Goal: Transaction & Acquisition: Purchase product/service

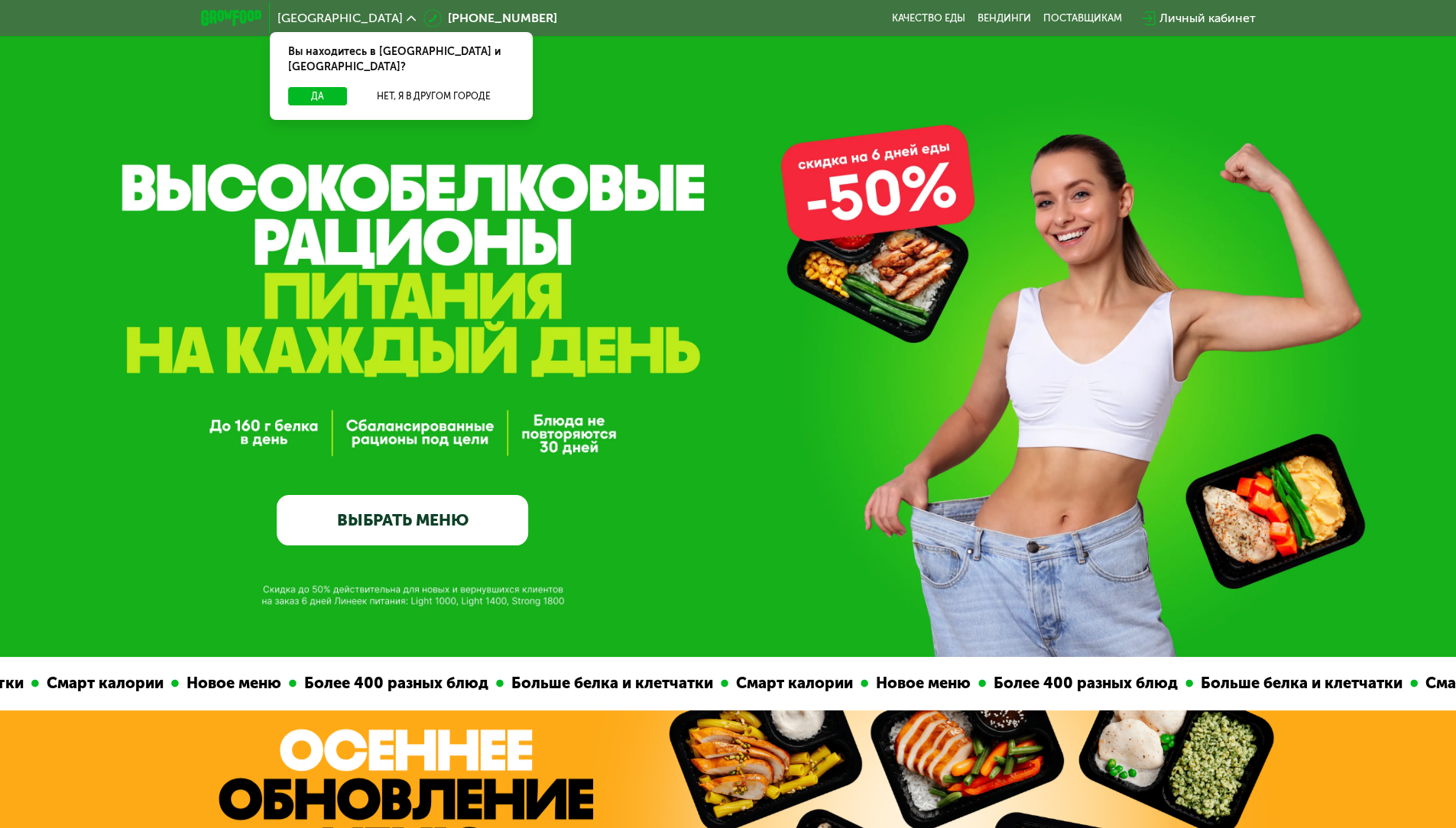
click at [434, 530] on link "ВЫБРАТЬ МЕНЮ" at bounding box center [402, 520] width 251 height 50
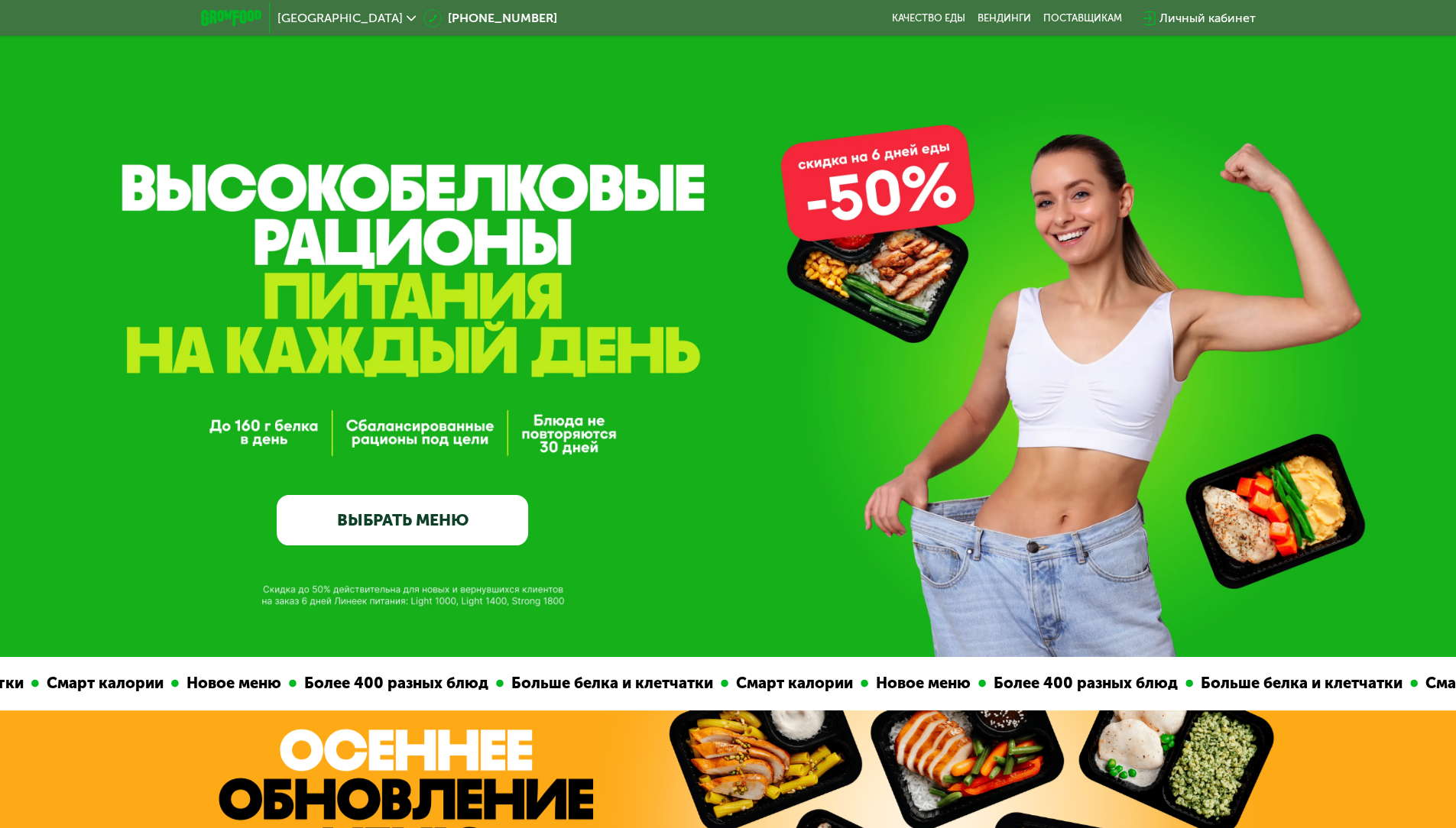
click at [417, 524] on link "ВЫБРАТЬ МЕНЮ" at bounding box center [402, 520] width 251 height 50
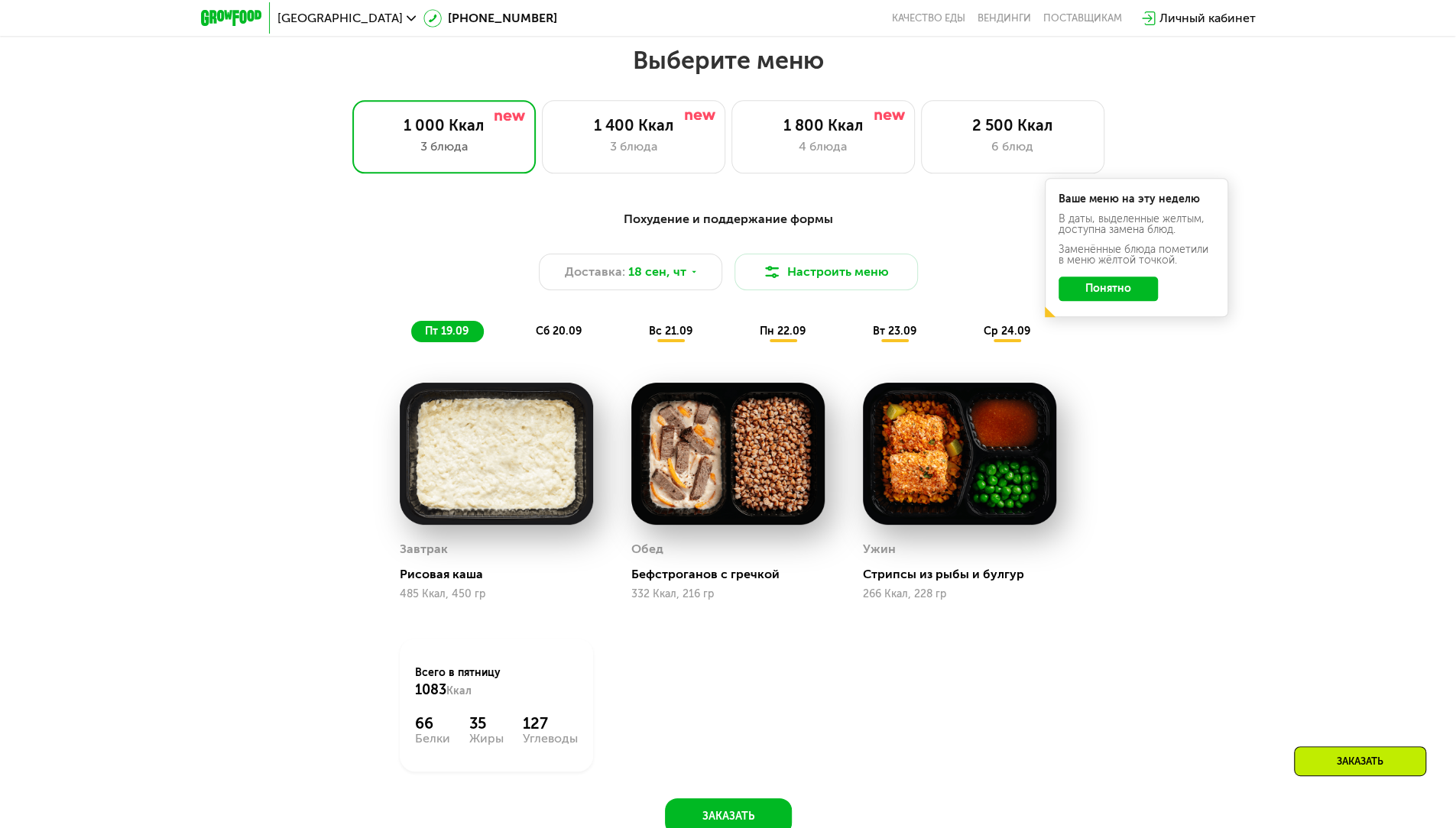
scroll to position [1265, 0]
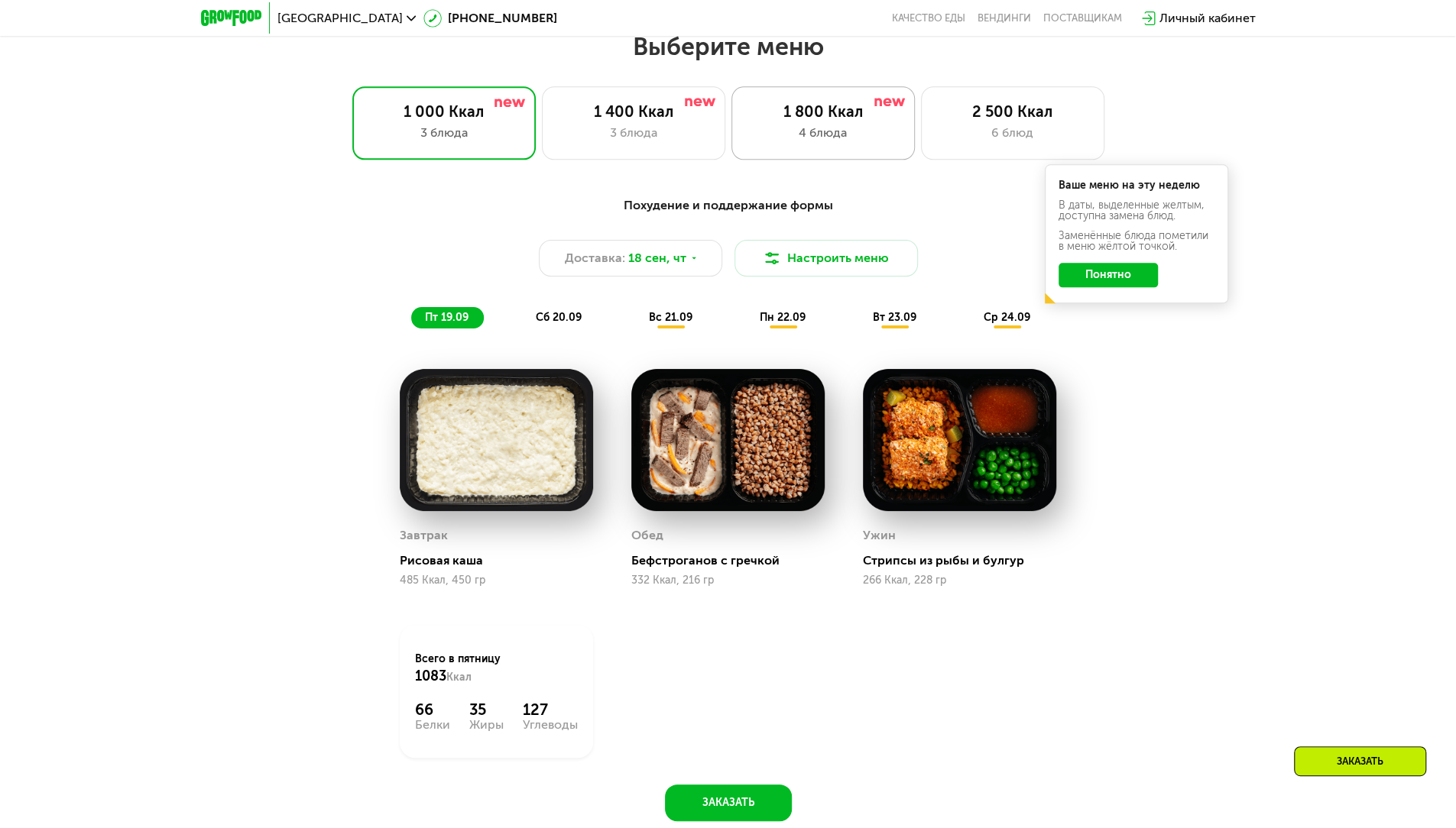
click at [887, 140] on div "4 блюда" at bounding box center [824, 133] width 152 height 19
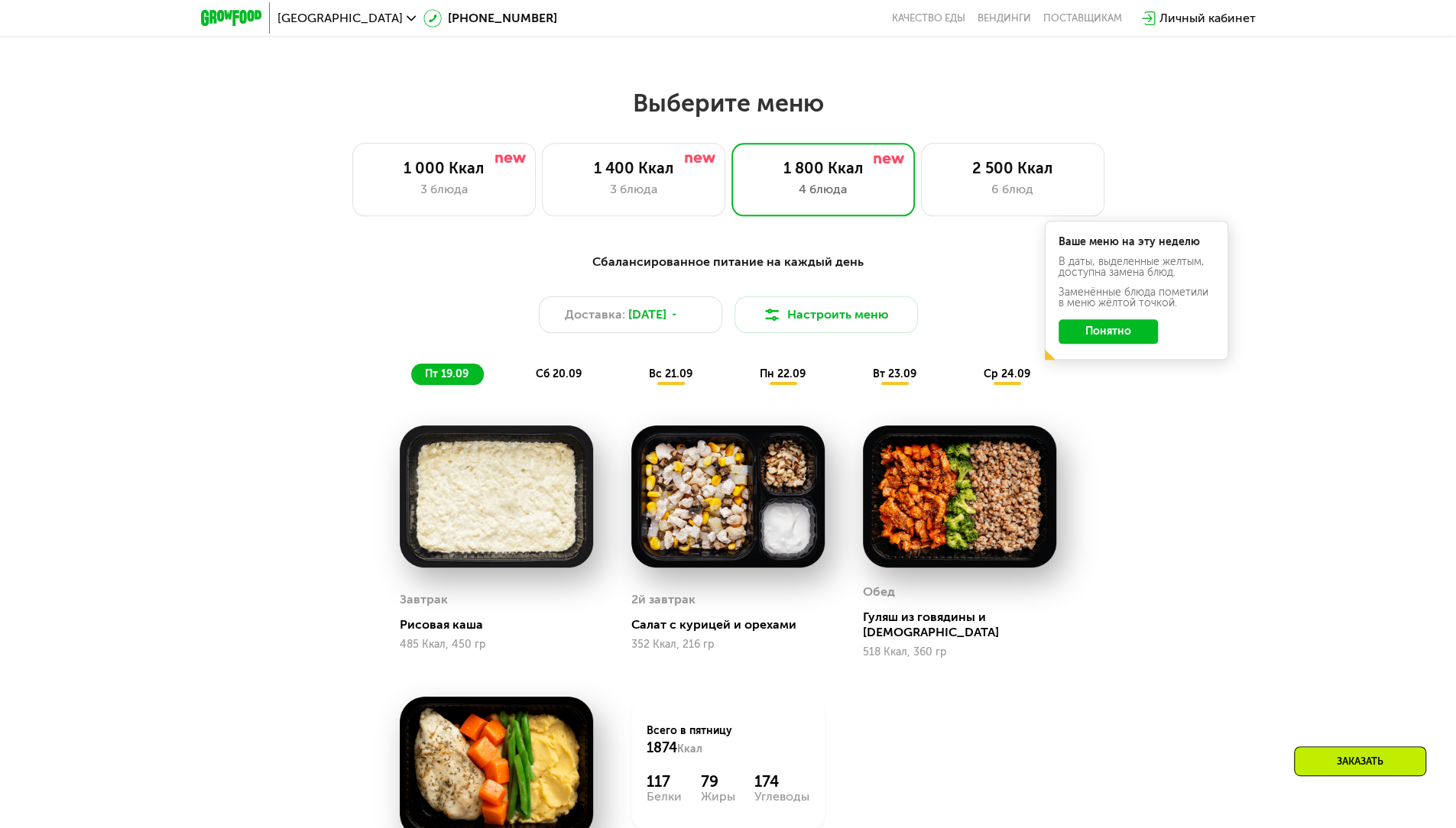
scroll to position [1210, 0]
click at [564, 376] on span "сб 20.09" at bounding box center [559, 372] width 46 height 13
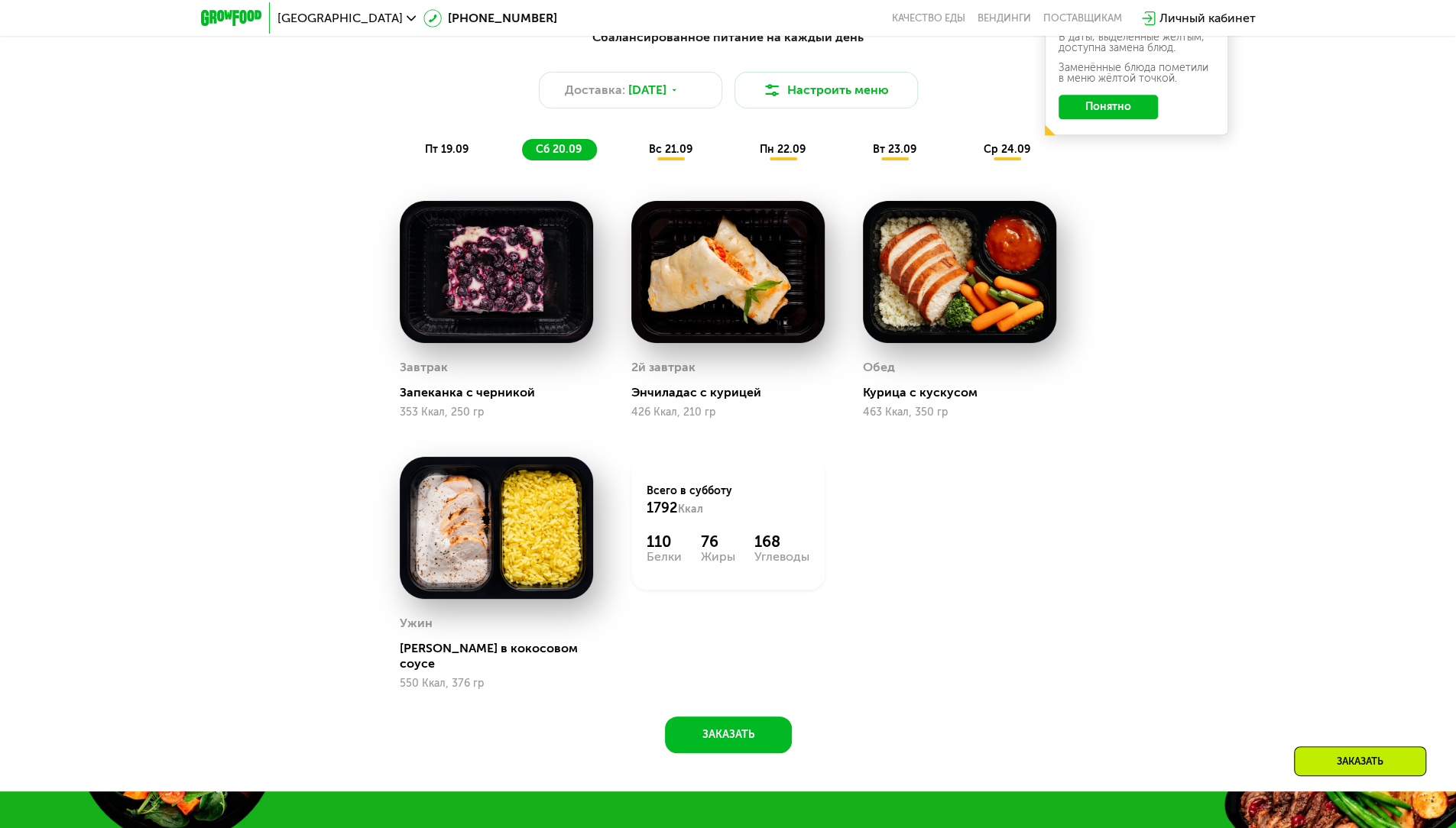
scroll to position [1433, 0]
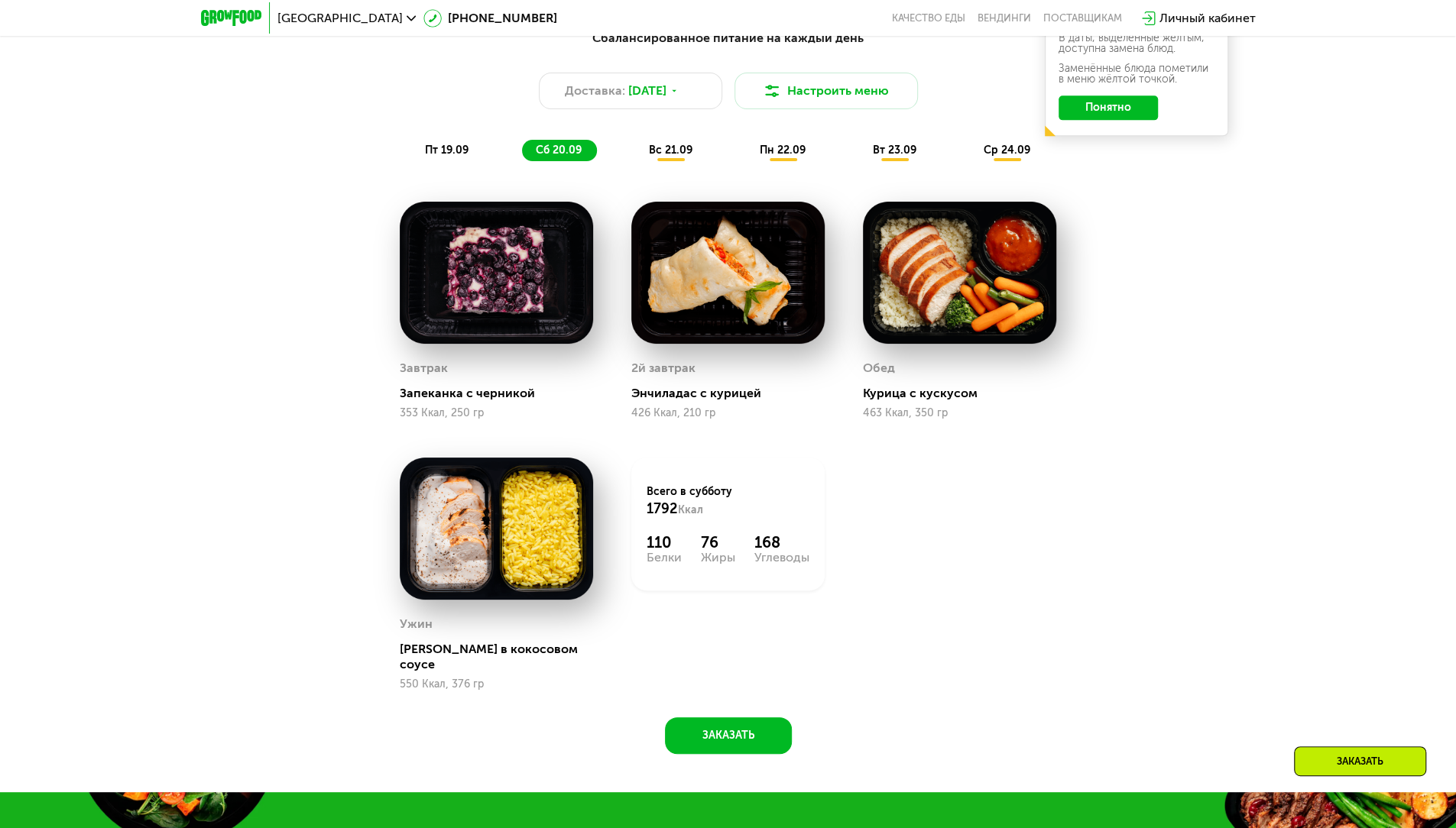
click at [683, 157] on span "вс 21.09" at bounding box center [671, 150] width 43 height 13
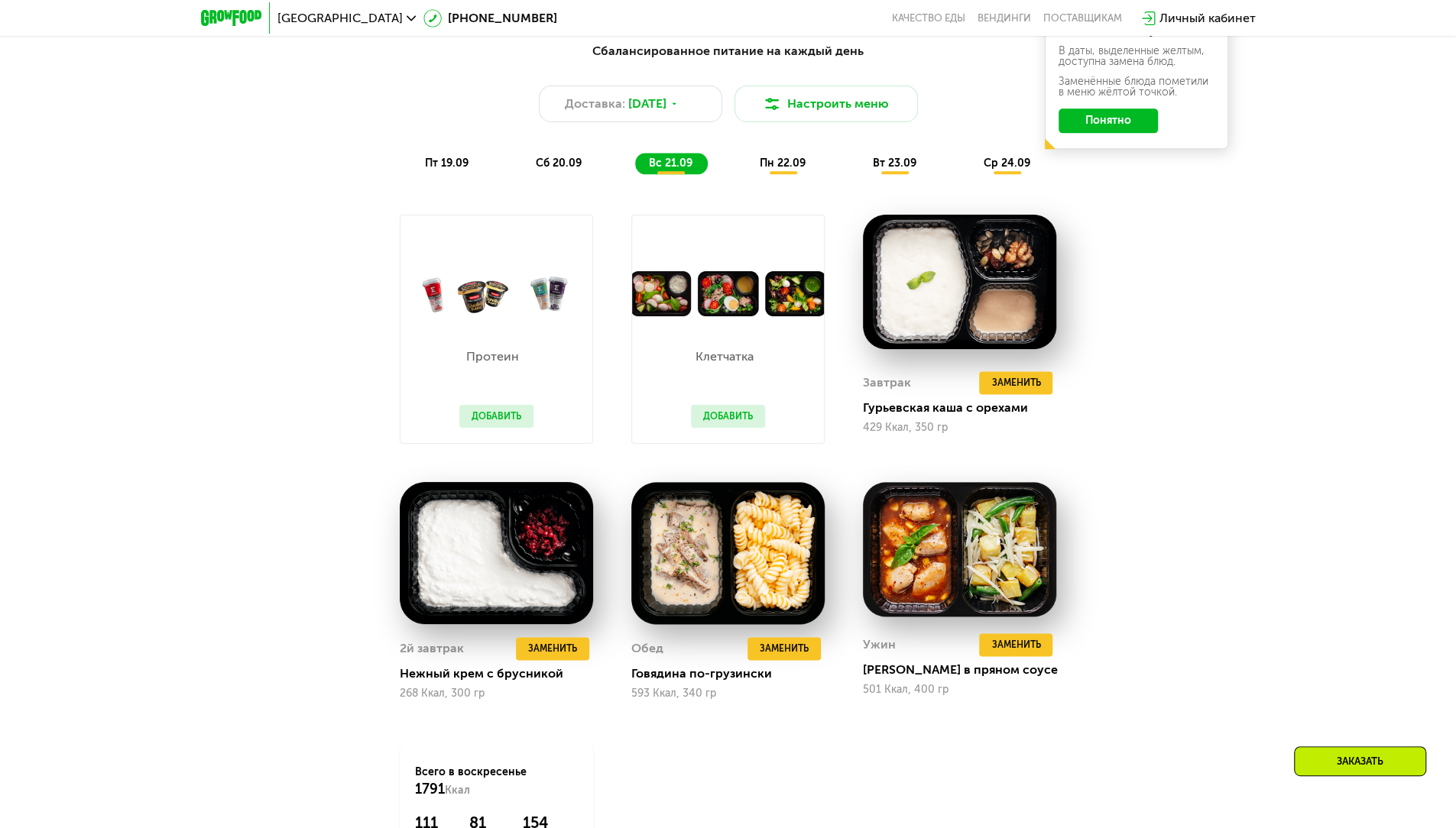
scroll to position [1418, 0]
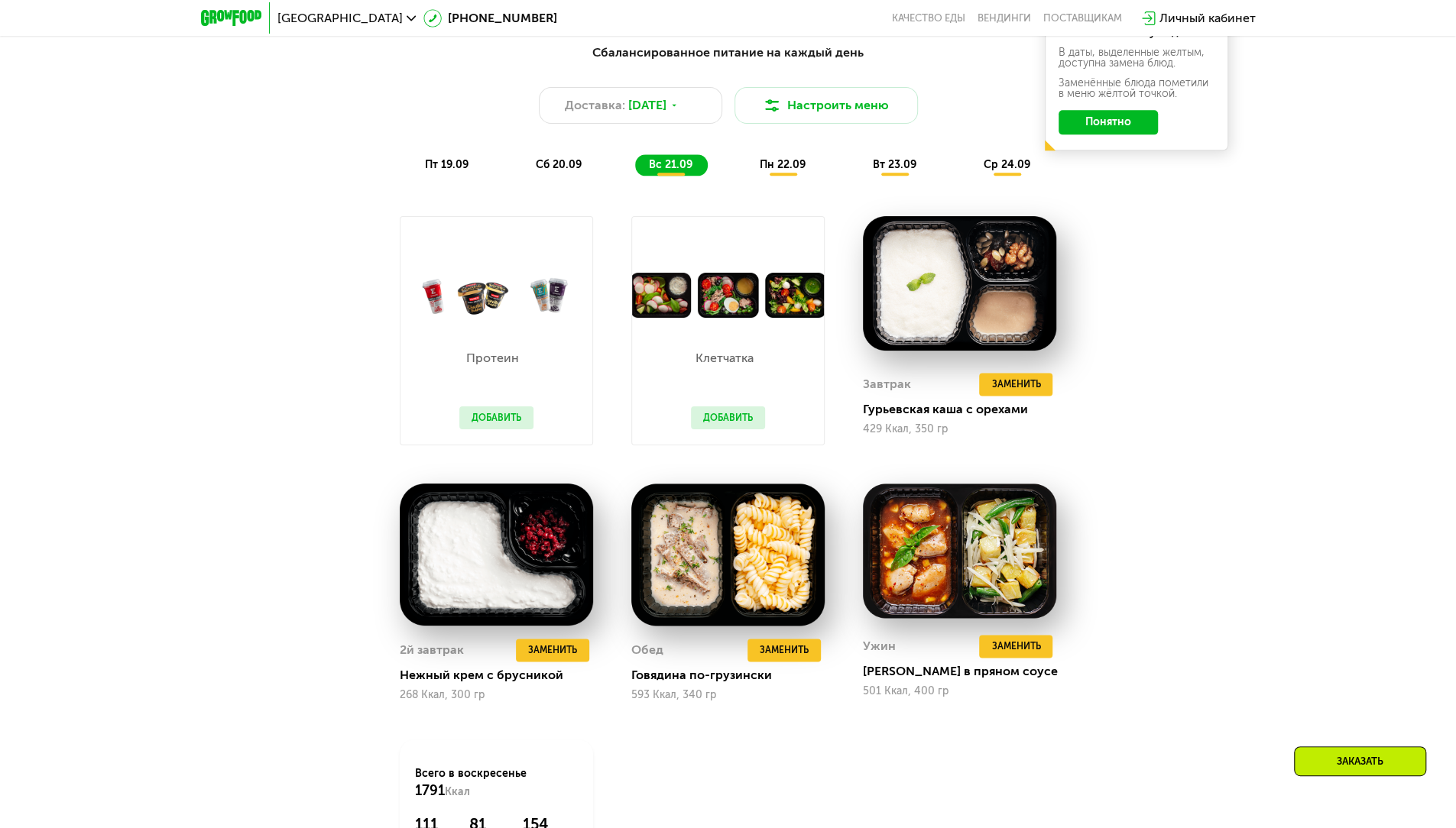
click at [788, 159] on div "пн 22.09" at bounding box center [783, 165] width 75 height 22
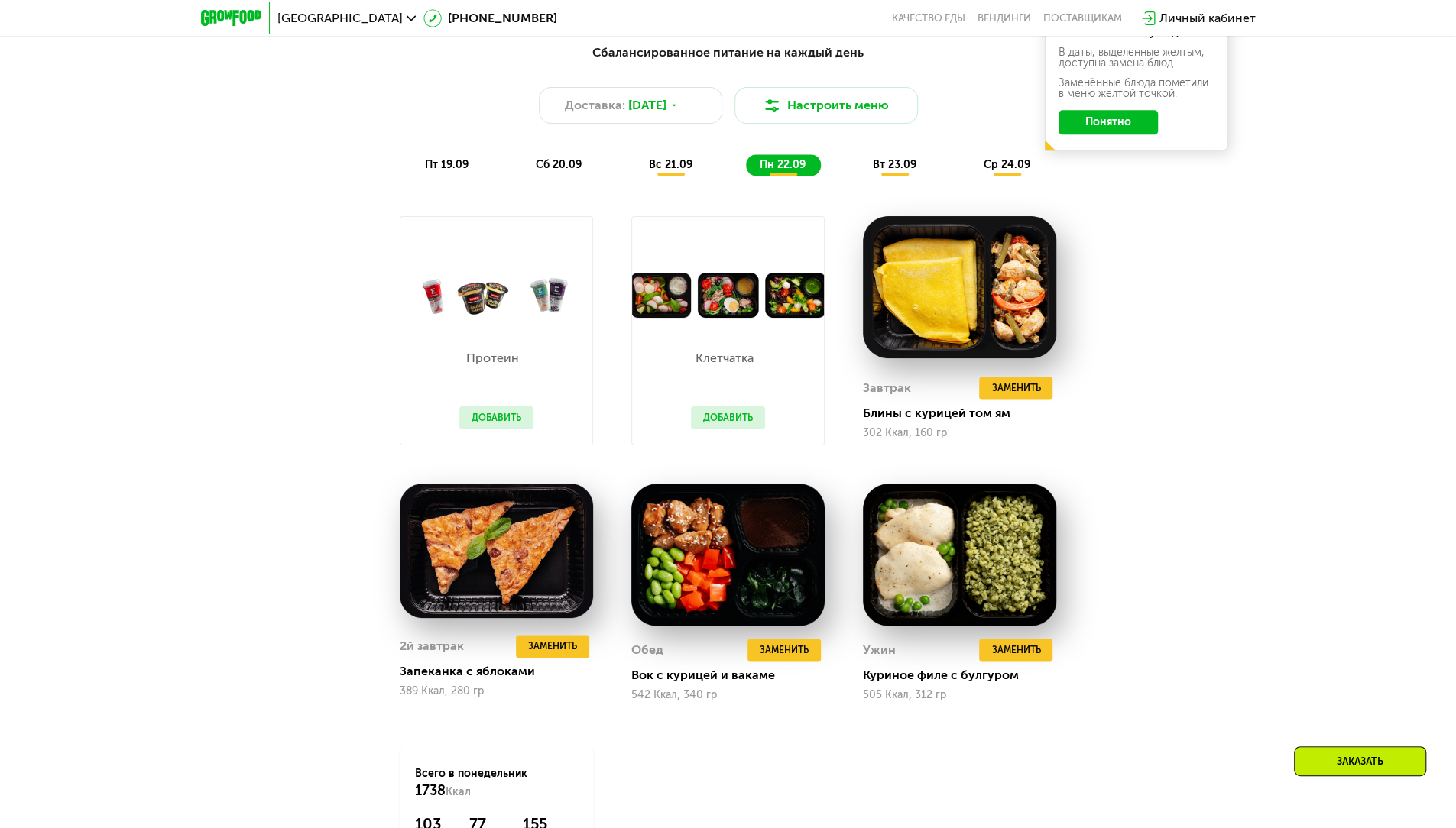
click at [677, 151] on div "Сбалансированное питание на каждый день Доставка: [DATE] Настроить меню пт 19.0…" at bounding box center [728, 109] width 904 height 132
click at [691, 168] on span "вс 21.09" at bounding box center [671, 164] width 43 height 13
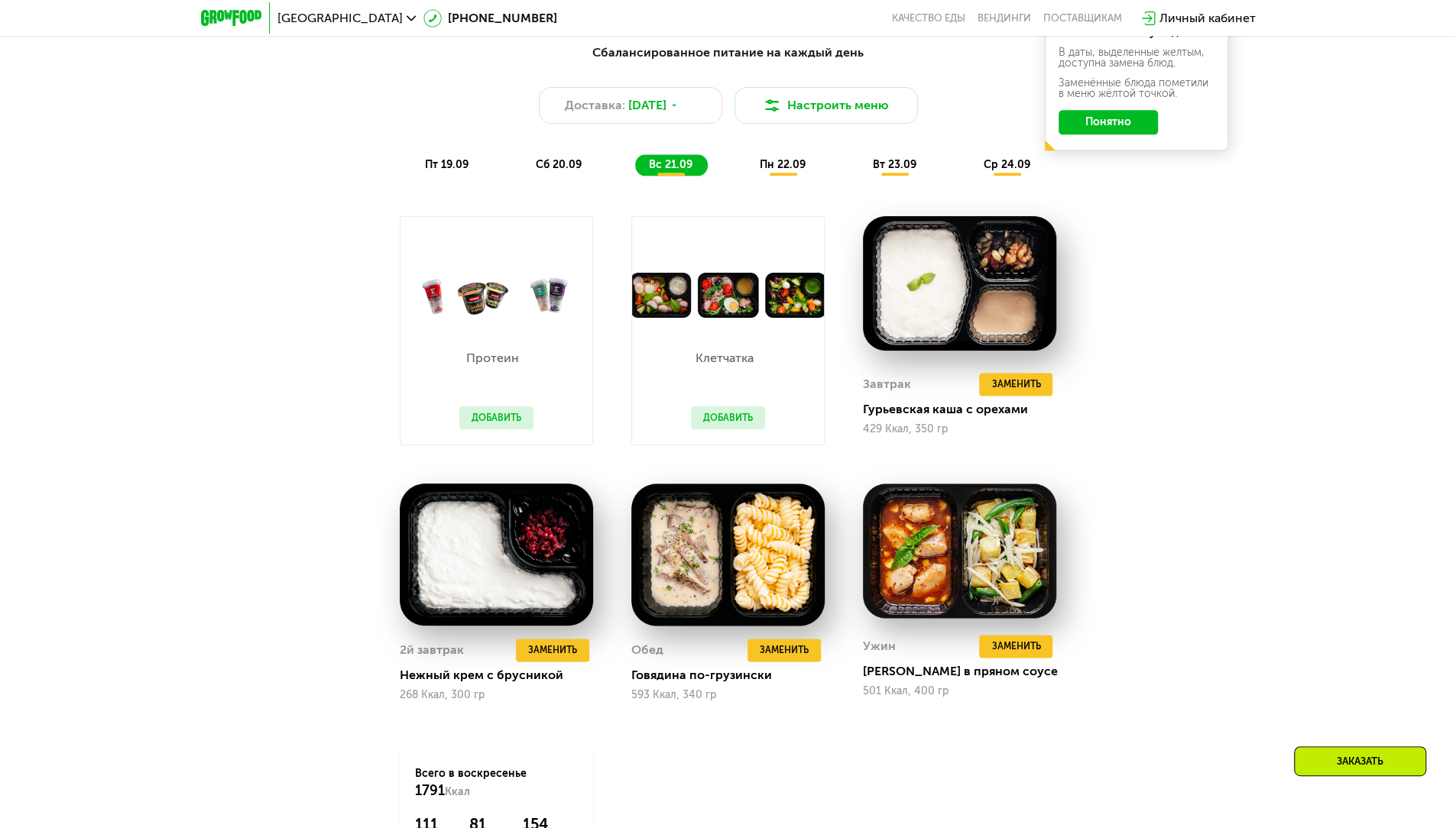
click at [764, 175] on div "пн 22.09" at bounding box center [783, 165] width 75 height 22
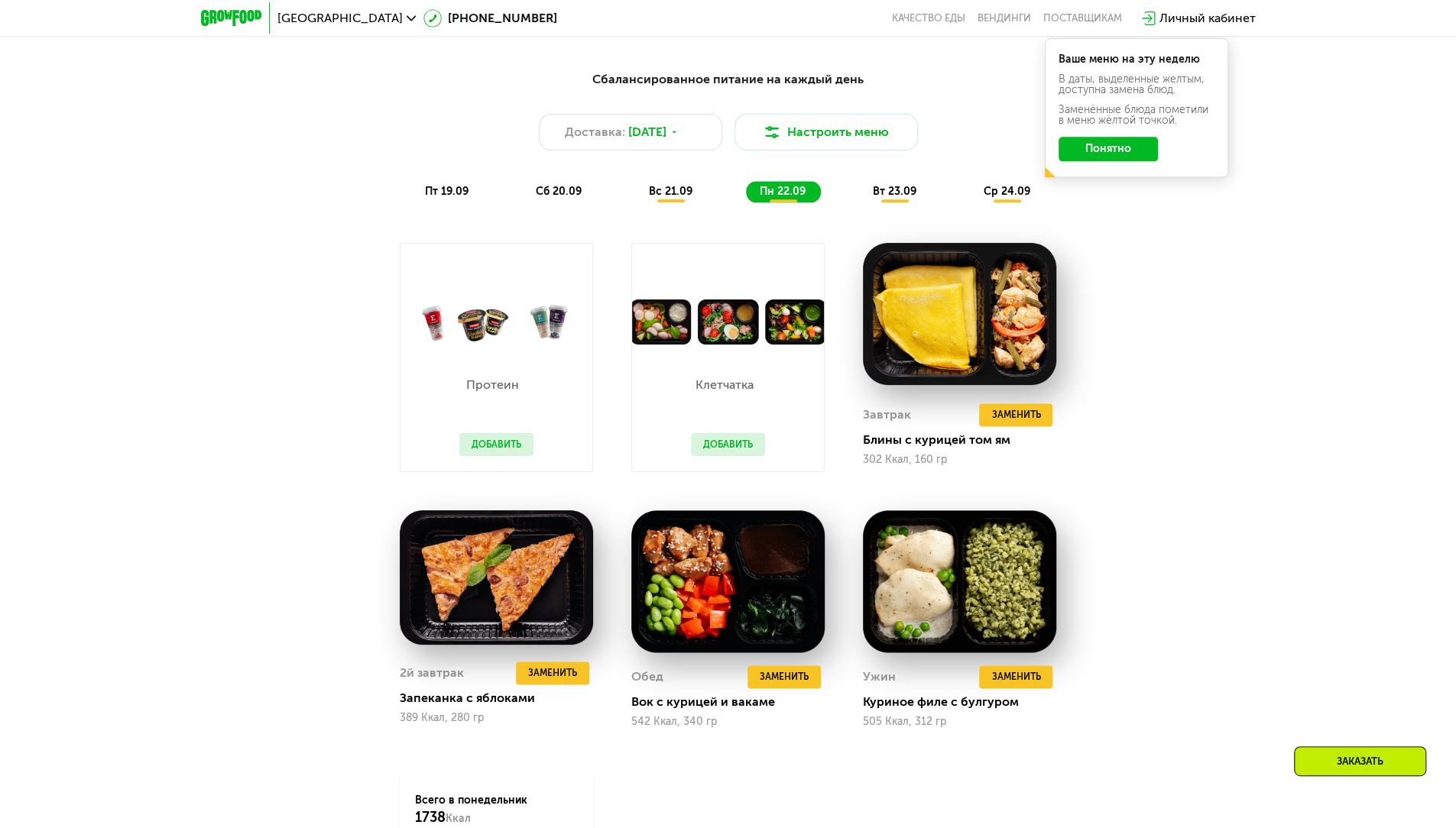
scroll to position [1387, 0]
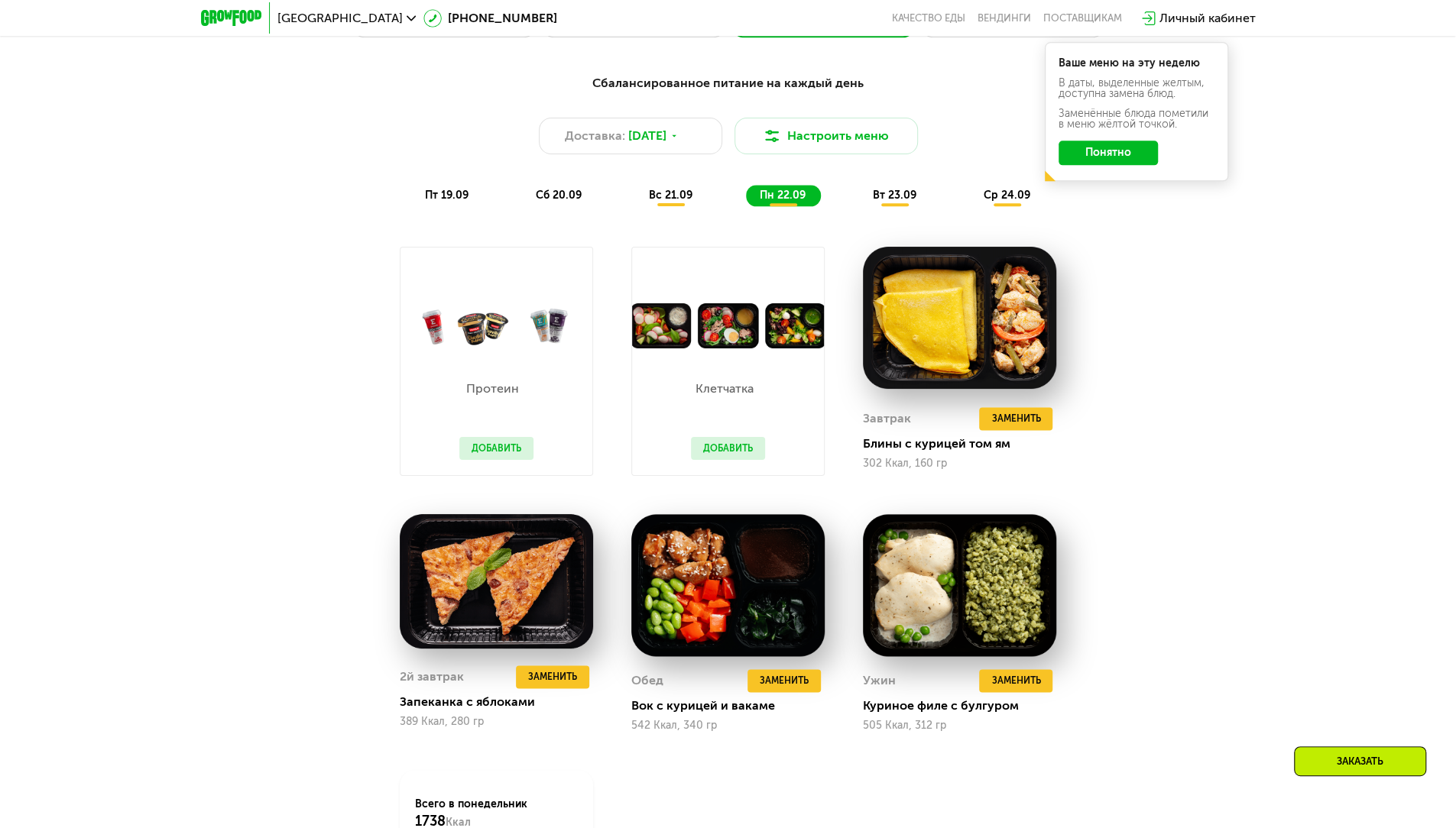
click at [897, 202] on span "вт 23.09" at bounding box center [894, 195] width 43 height 13
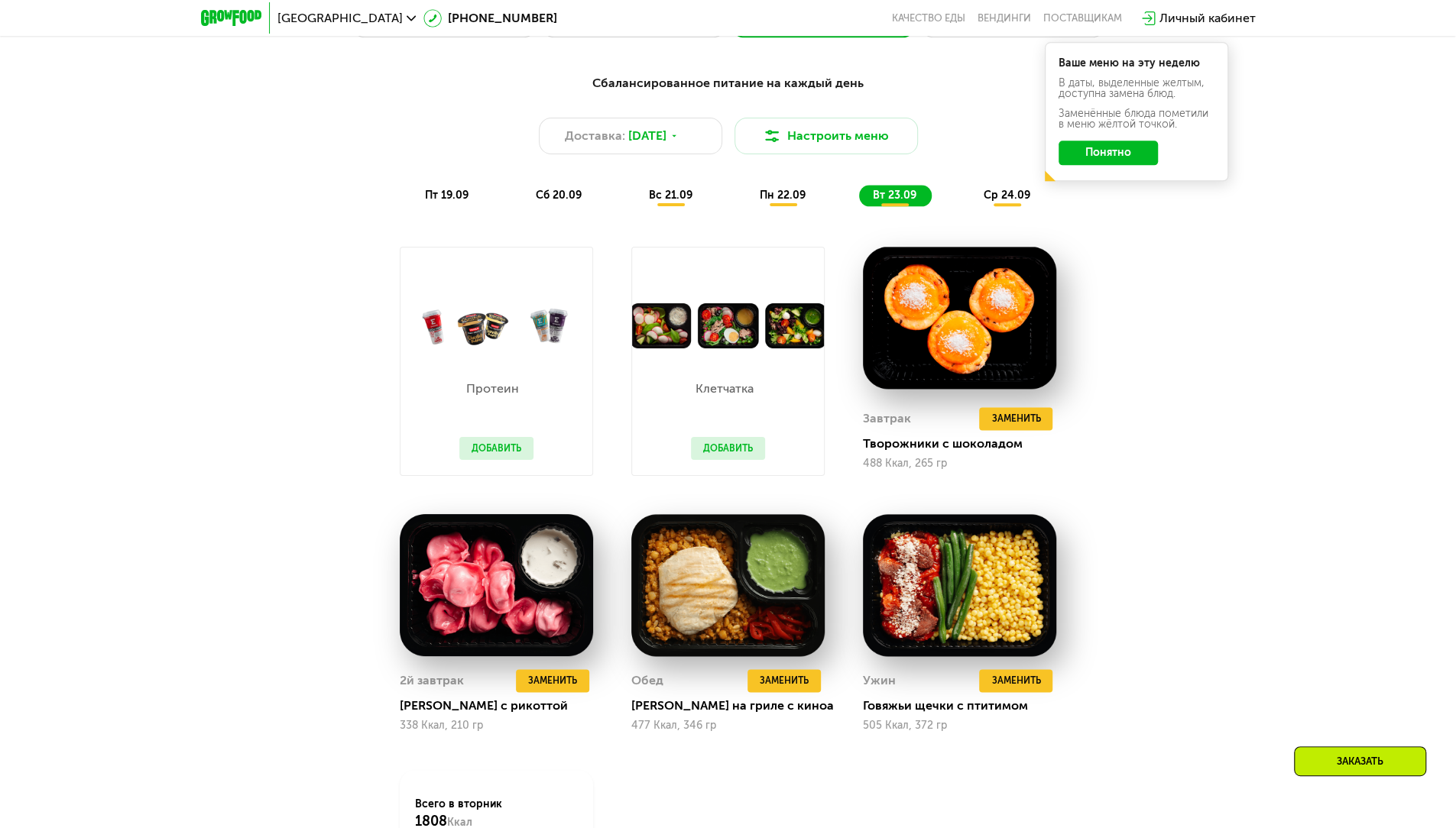
click at [1000, 192] on div "ср 24.09" at bounding box center [1007, 196] width 76 height 22
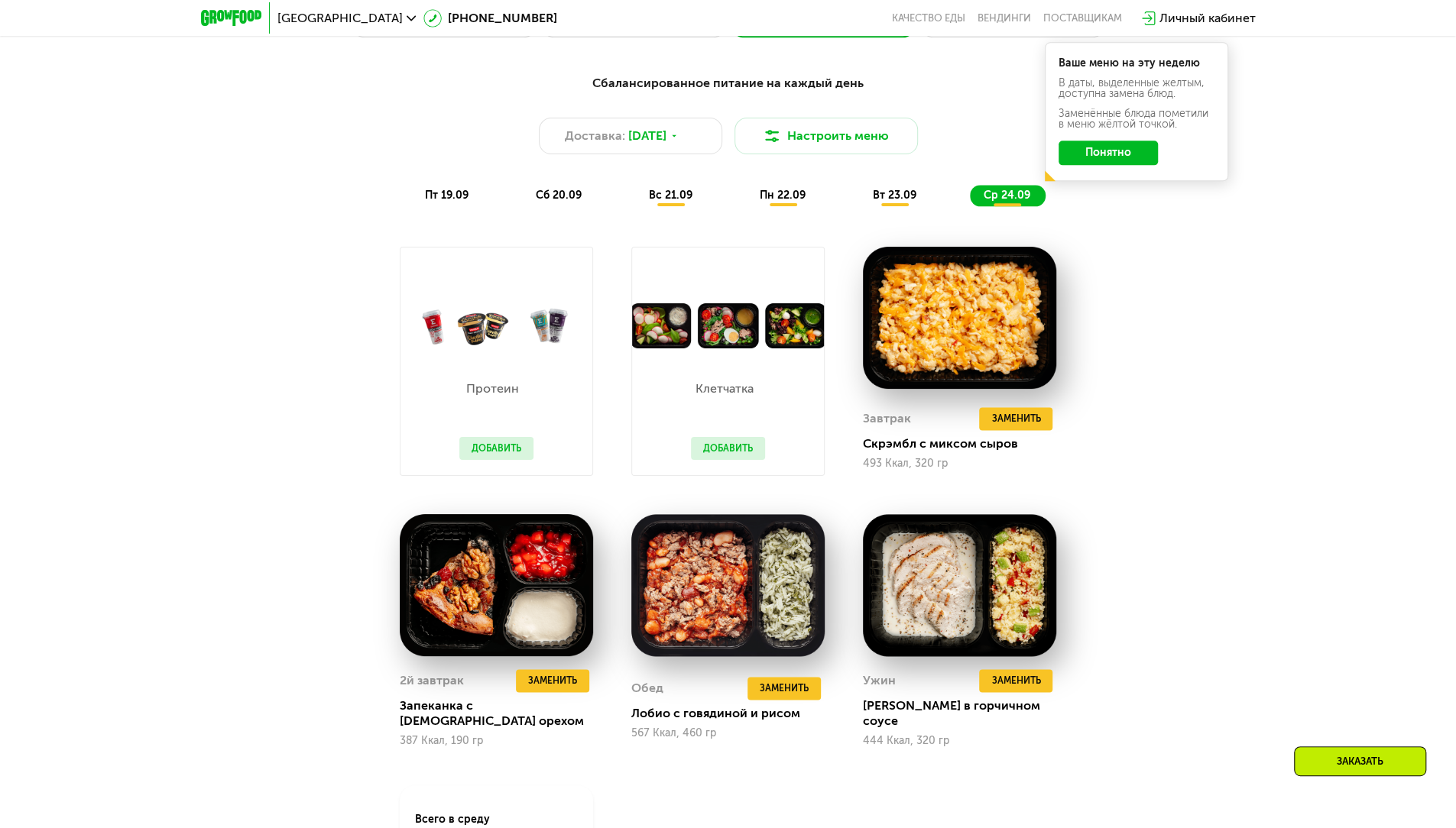
click at [458, 201] on span "пт 19.09" at bounding box center [446, 195] width 43 height 13
